Goal: Task Accomplishment & Management: Use online tool/utility

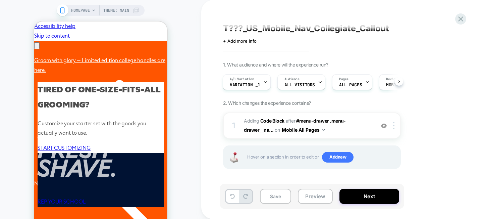
scroll to position [0, 104]
click at [0, 0] on button "Save" at bounding box center [0, 0] width 0 height 0
click at [0, 0] on icon at bounding box center [0, 0] width 0 height 0
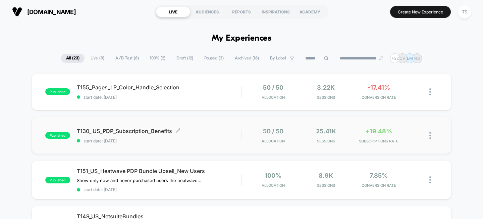
scroll to position [10, 0]
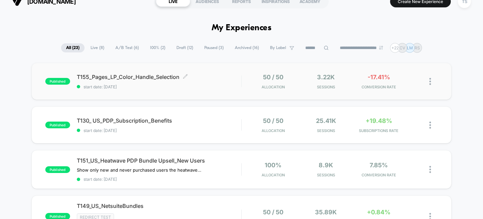
click at [148, 80] on div "T155_Pages_LP_Color_Handle_Selection Click to edit experience details Click to …" at bounding box center [159, 81] width 165 height 16
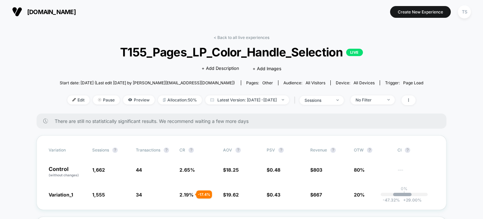
scroll to position [3, 0]
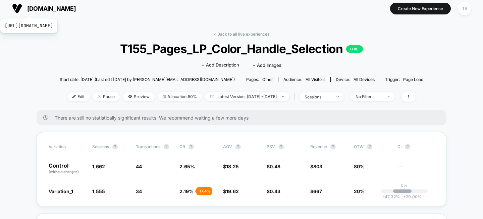
click at [44, 10] on span "[DOMAIN_NAME]" at bounding box center [51, 8] width 49 height 7
